Goal: Task Accomplishment & Management: Manage account settings

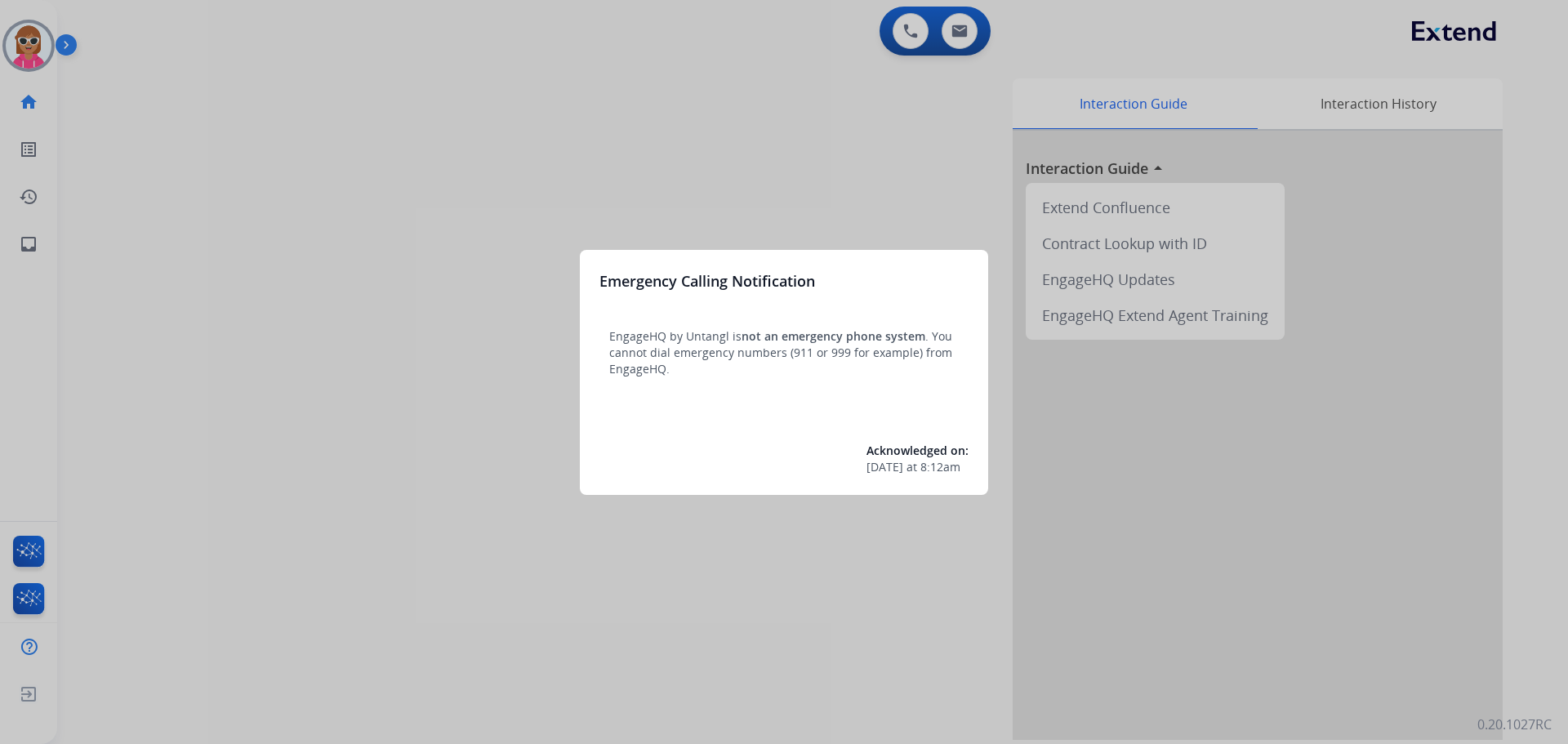
drag, startPoint x: 7, startPoint y: 67, endPoint x: 12, endPoint y: 53, distance: 14.9
click at [12, 53] on div at bounding box center [784, 372] width 1568 height 744
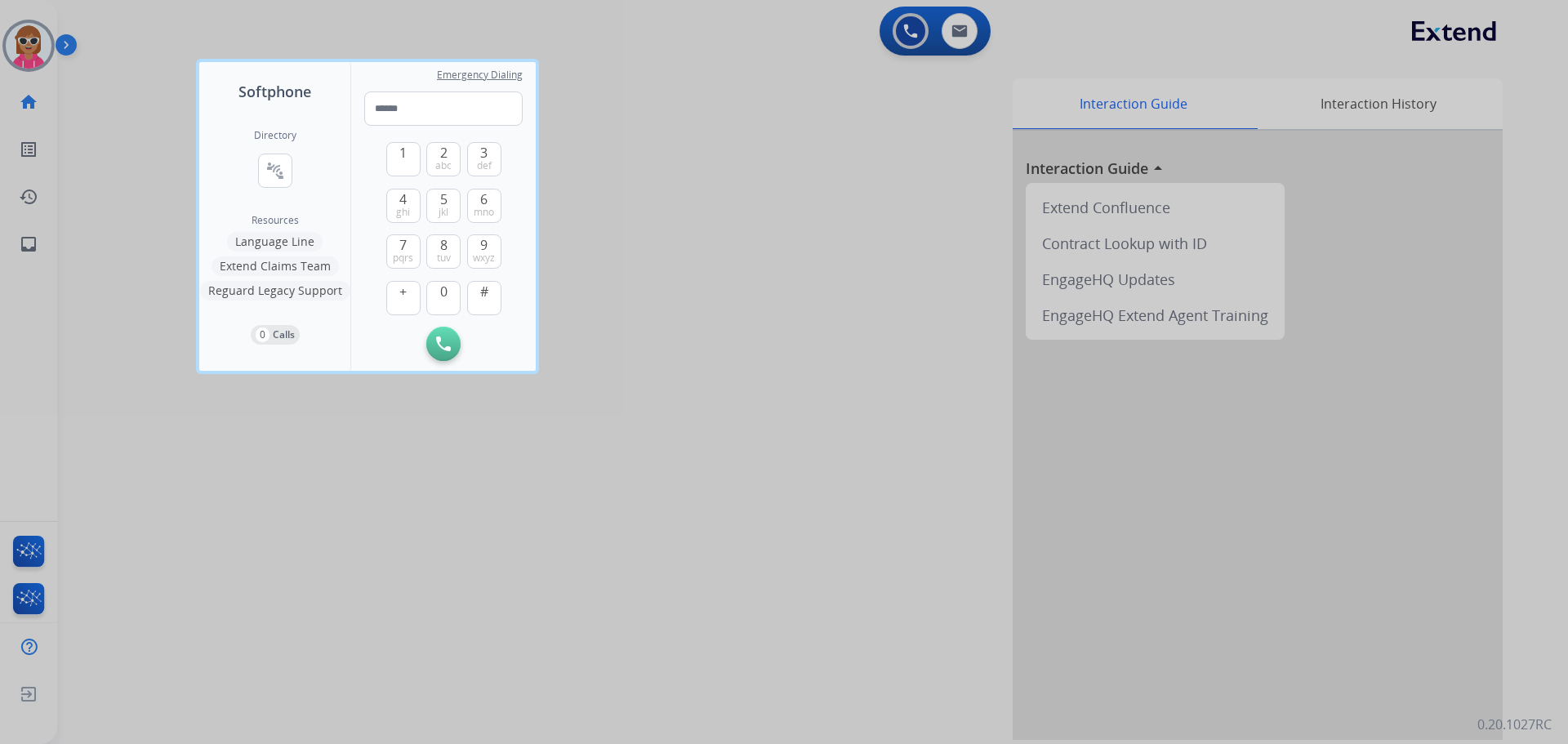
click at [12, 45] on div at bounding box center [784, 372] width 1568 height 744
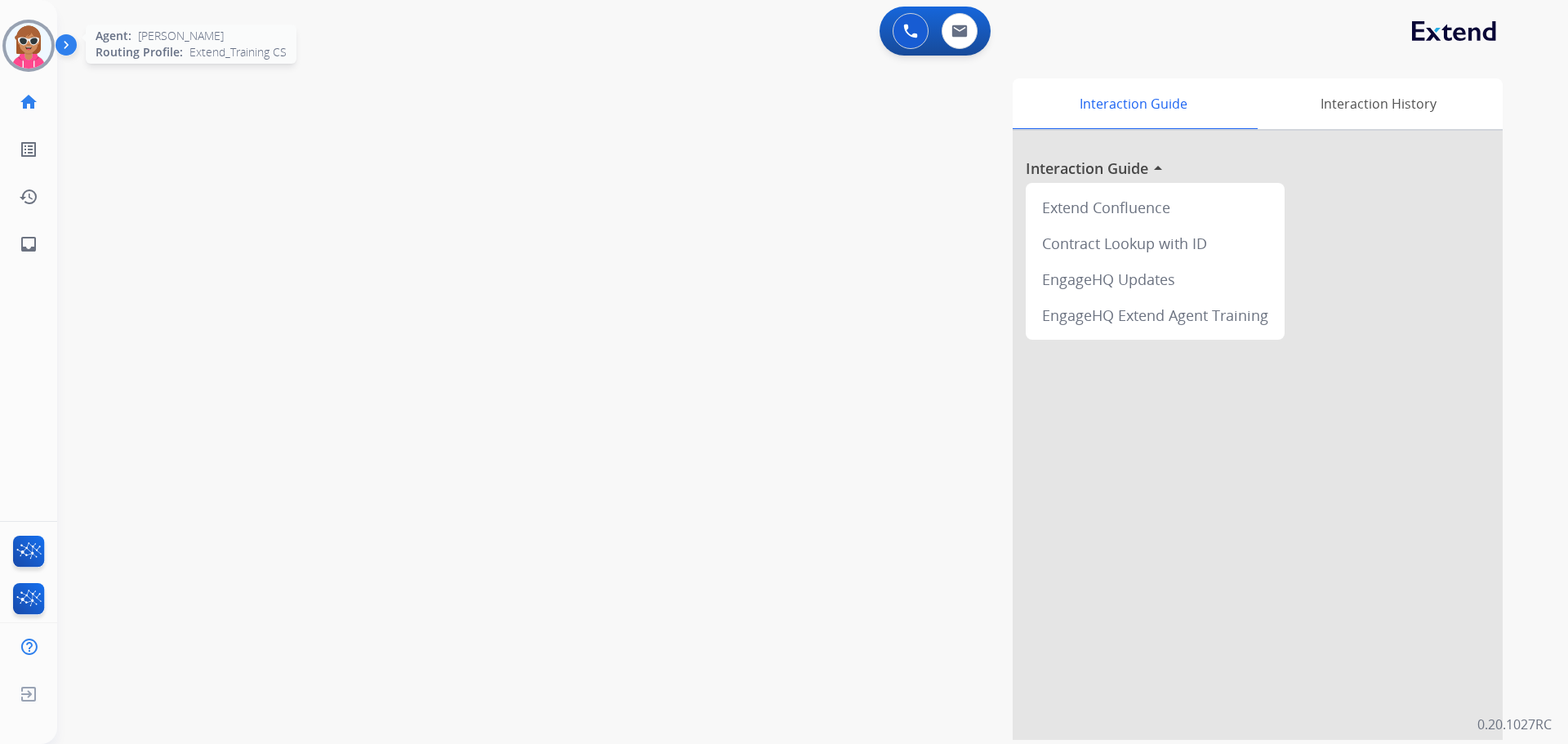
click at [12, 46] on img at bounding box center [29, 46] width 46 height 46
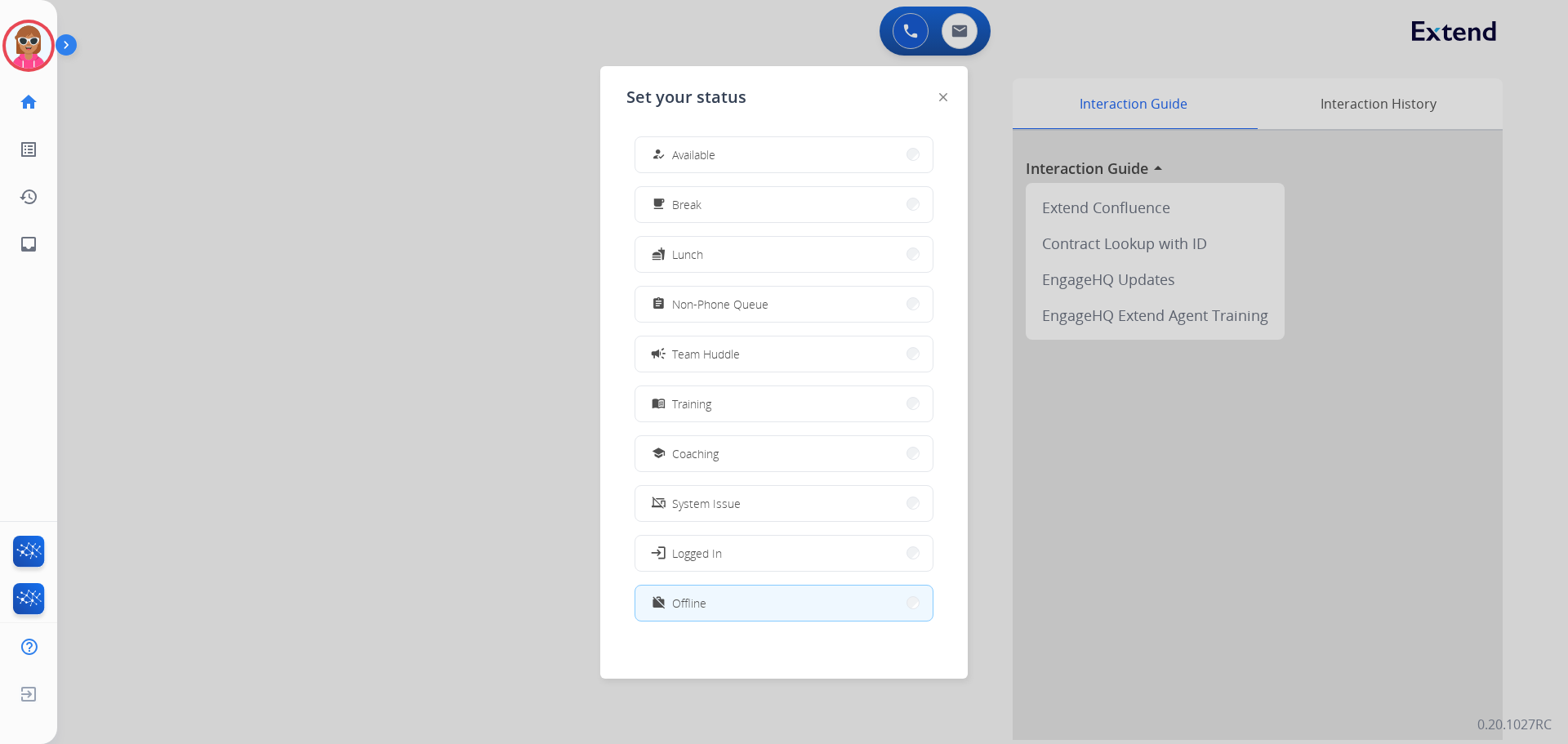
drag, startPoint x: 820, startPoint y: 290, endPoint x: 779, endPoint y: 302, distance: 42.7
click at [814, 297] on button "assignment Non-Phone Queue" at bounding box center [784, 304] width 298 height 35
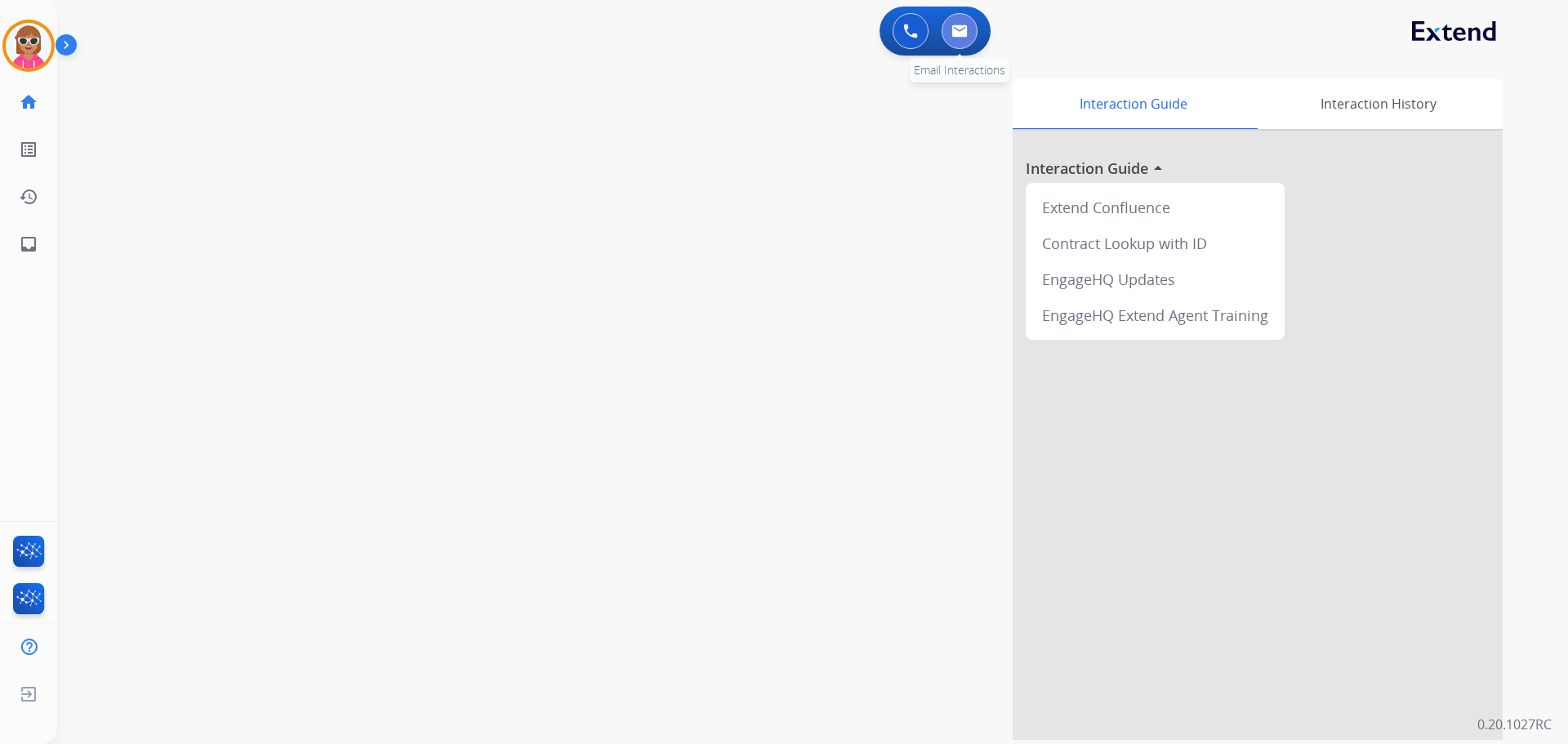
click at [954, 21] on button at bounding box center [959, 30] width 36 height 36
select select "**********"
